Goal: Navigation & Orientation: Find specific page/section

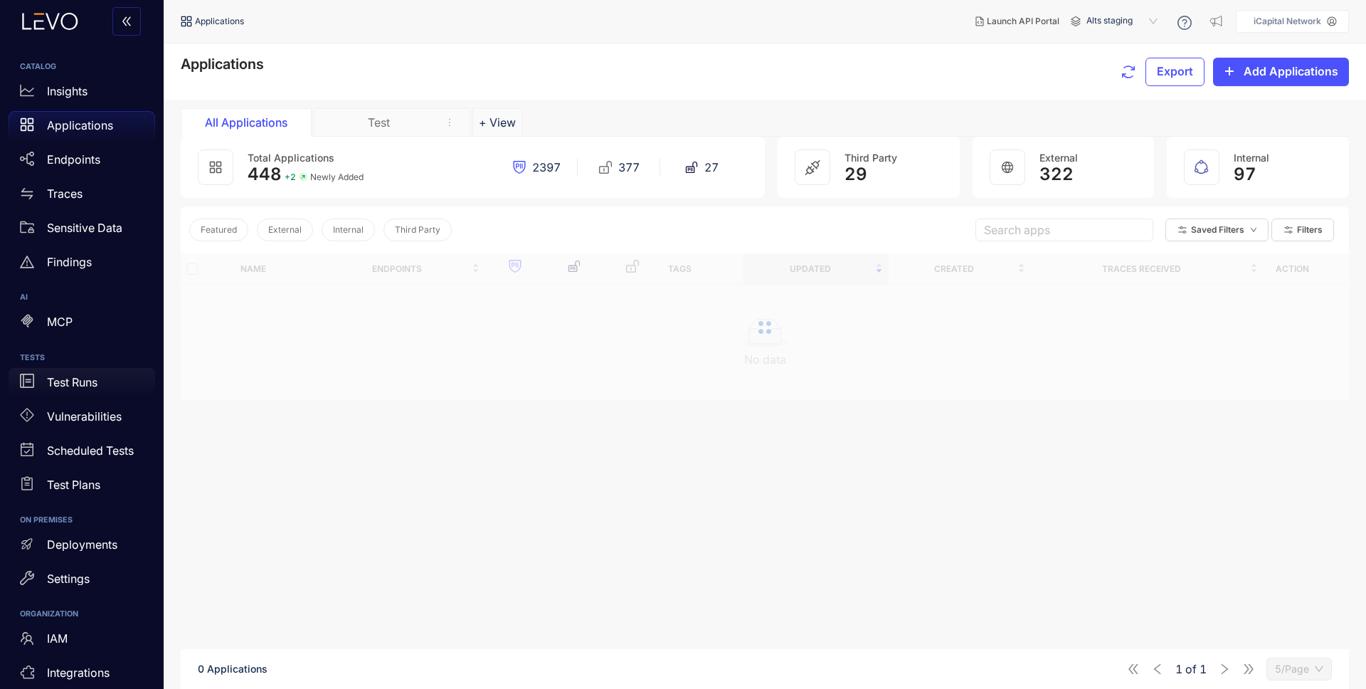
click at [79, 381] on p "Test Runs" at bounding box center [72, 382] width 51 height 13
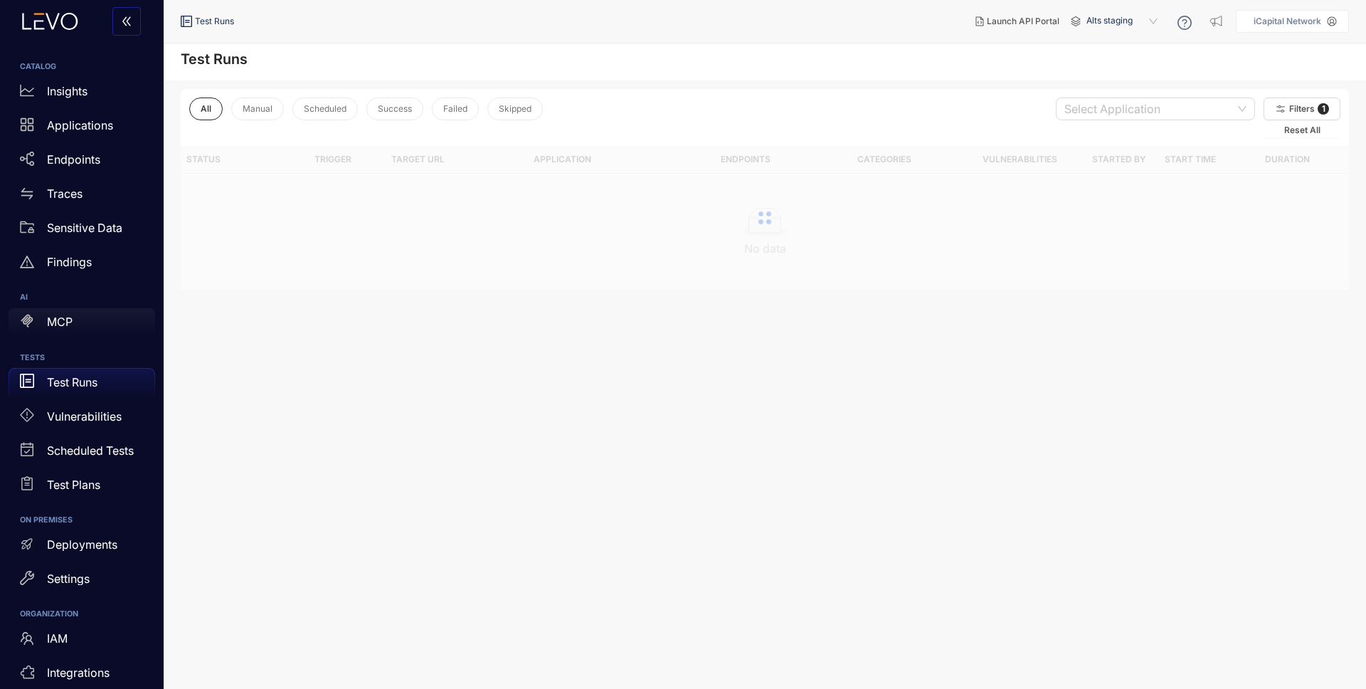
click at [54, 322] on p "MCP" at bounding box center [60, 321] width 26 height 13
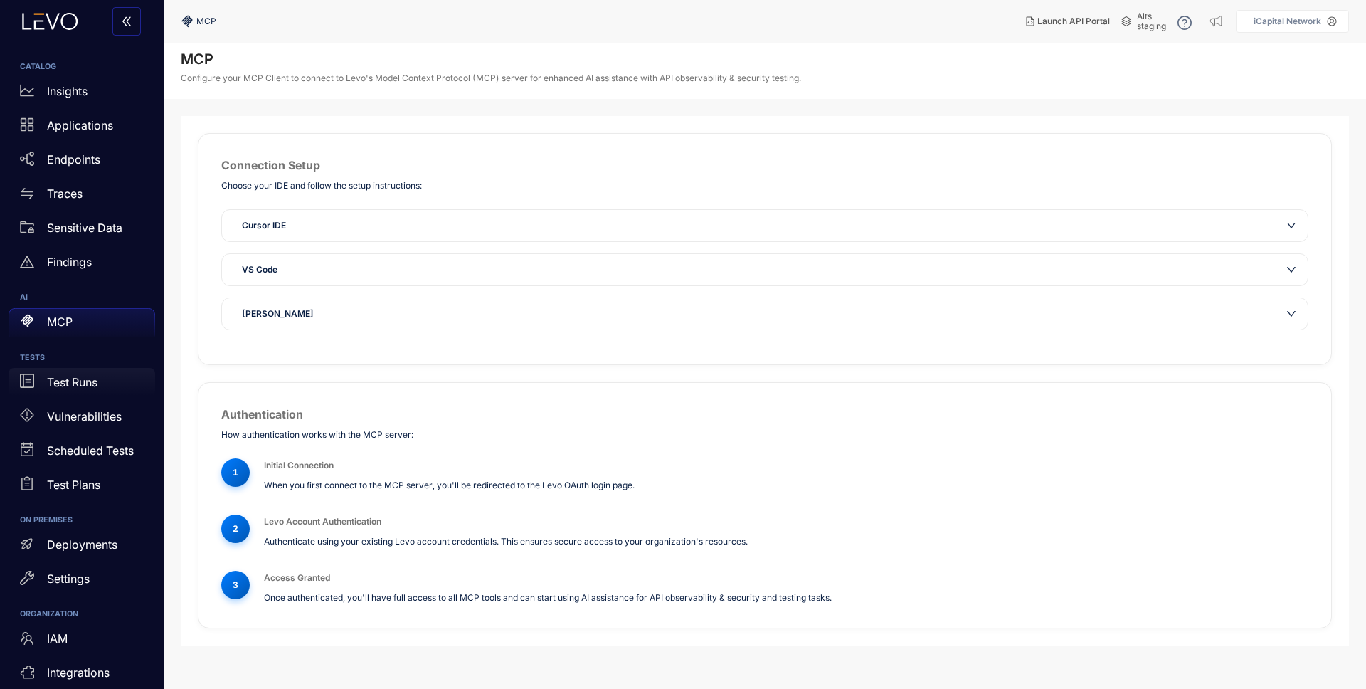
click at [70, 374] on div "Test Runs" at bounding box center [82, 382] width 147 height 28
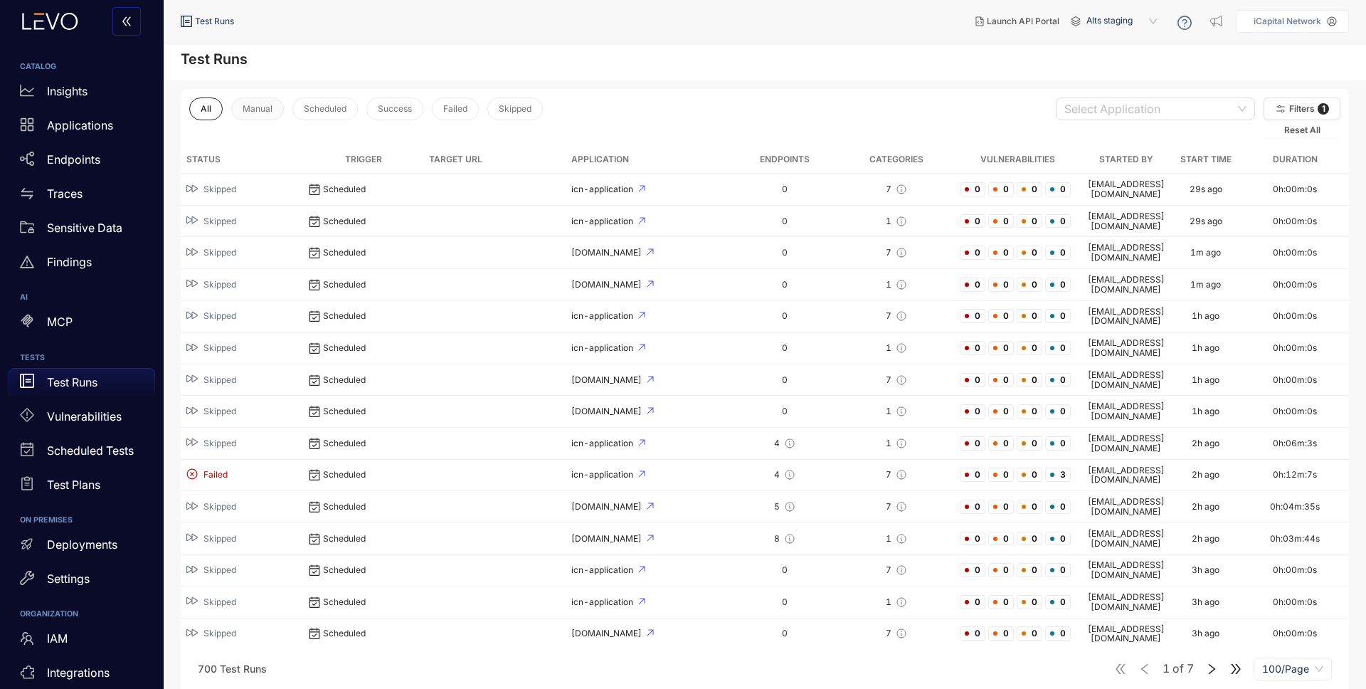
click at [263, 105] on span "Manual" at bounding box center [258, 109] width 30 height 10
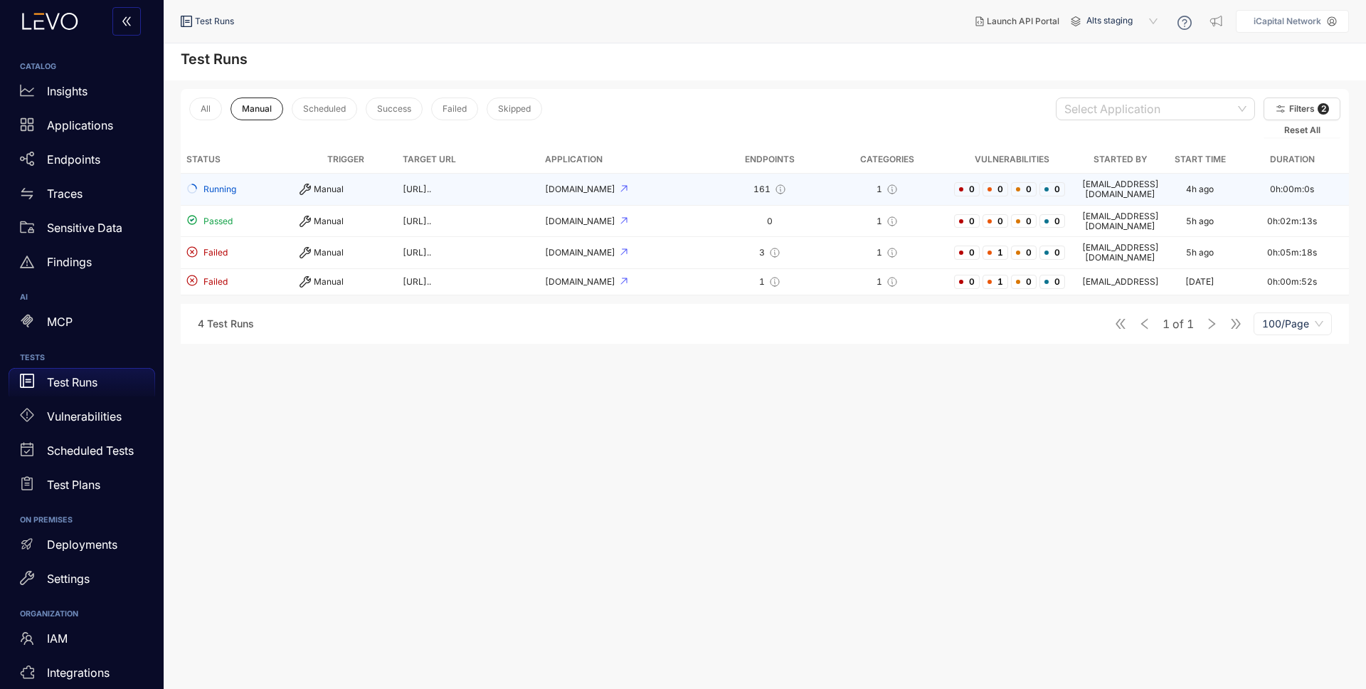
click at [675, 189] on div "[DOMAIN_NAME]" at bounding box center [626, 189] width 163 height 10
